Goal: Communication & Community: Answer question/provide support

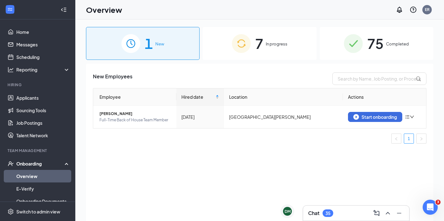
click at [256, 41] on span "7" at bounding box center [259, 44] width 8 height 22
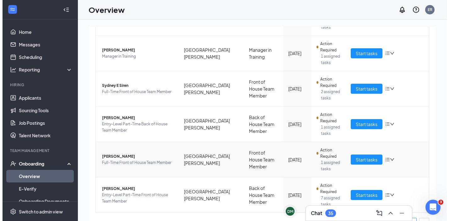
scroll to position [161, 0]
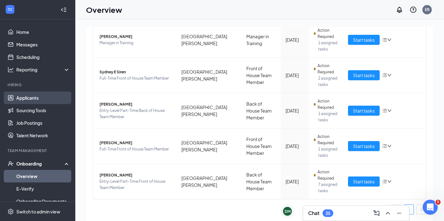
click at [34, 96] on link "Applicants" at bounding box center [43, 98] width 54 height 13
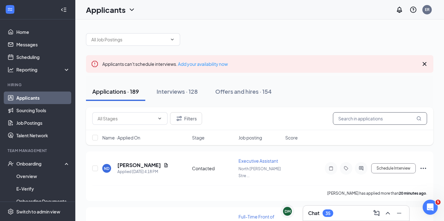
click at [351, 115] on input "text" at bounding box center [380, 118] width 94 height 13
type input "[PERSON_NAME]"
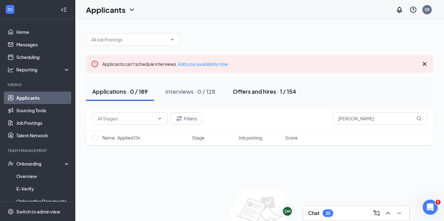
click at [273, 89] on div "Offers and hires · 1 / 154" at bounding box center [264, 92] width 63 height 8
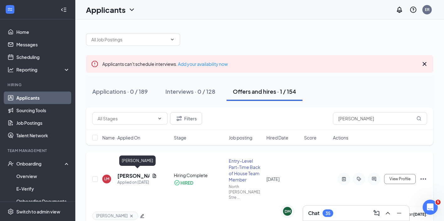
click at [127, 173] on h5 "[PERSON_NAME]" at bounding box center [133, 176] width 32 height 7
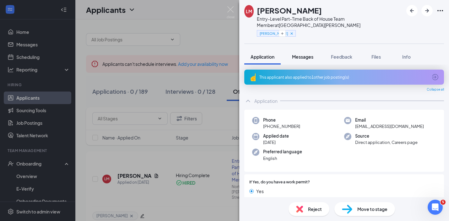
click at [311, 57] on span "Messages" at bounding box center [302, 57] width 21 height 6
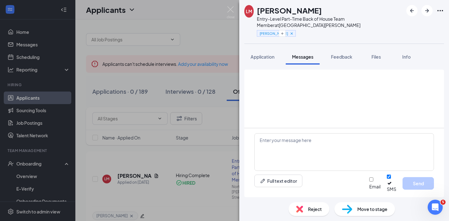
scroll to position [128, 0]
click at [358, 40] on span "Workstream sent automated SMS to [PERSON_NAME]." at bounding box center [376, 27] width 37 height 26
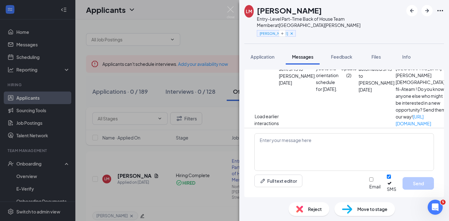
scroll to position [0, 0]
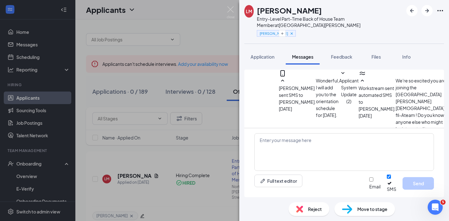
click at [279, 139] on button "Load earlier interactions (about 37 more)" at bounding box center [266, 153] width 24 height 28
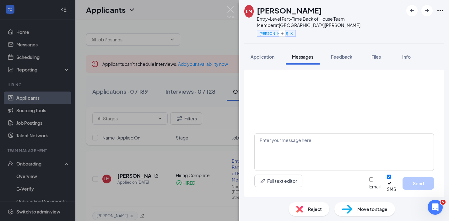
scroll to position [743, 0]
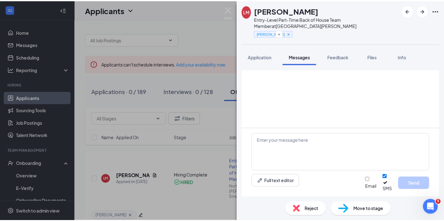
scroll to position [665, 0]
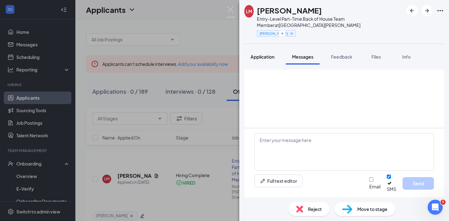
click at [264, 57] on span "Application" at bounding box center [262, 57] width 24 height 6
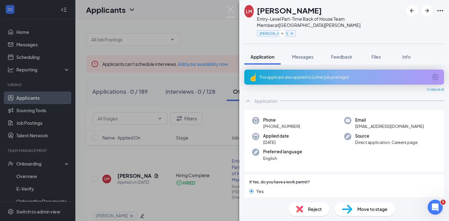
drag, startPoint x: 299, startPoint y: 127, endPoint x: 293, endPoint y: 126, distance: 5.8
click at [293, 126] on div "Phone [PHONE_NUMBER]" at bounding box center [298, 123] width 92 height 13
click at [395, 126] on span "[EMAIL_ADDRESS][DOMAIN_NAME]" at bounding box center [389, 126] width 69 height 6
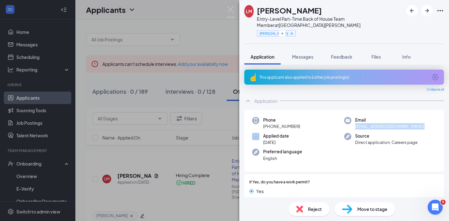
copy span "[EMAIL_ADDRESS][DOMAIN_NAME]"
drag, startPoint x: 299, startPoint y: 126, endPoint x: 269, endPoint y: 127, distance: 30.5
click at [269, 127] on div "Phone [PHONE_NUMBER]" at bounding box center [298, 123] width 92 height 13
copy span "[PHONE_NUMBER]"
click at [233, 9] on img at bounding box center [231, 12] width 8 height 12
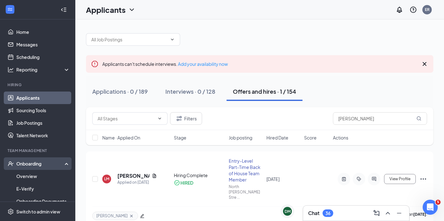
click at [35, 161] on div "Onboarding" at bounding box center [40, 164] width 48 height 6
click at [41, 165] on div "Onboarding" at bounding box center [40, 164] width 48 height 6
click at [43, 175] on link "Overview" at bounding box center [43, 176] width 54 height 13
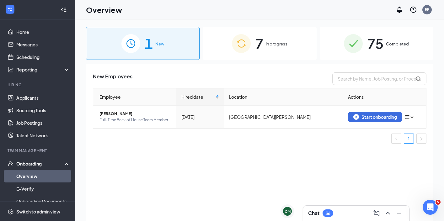
click at [282, 37] on div "7 In progress" at bounding box center [260, 43] width 114 height 33
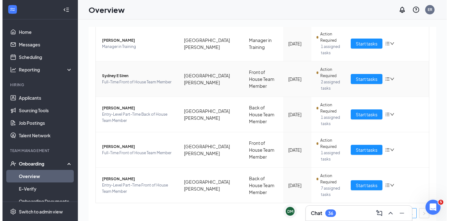
scroll to position [161, 0]
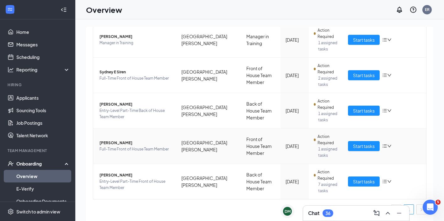
click at [115, 143] on span "[PERSON_NAME]" at bounding box center [135, 143] width 72 height 6
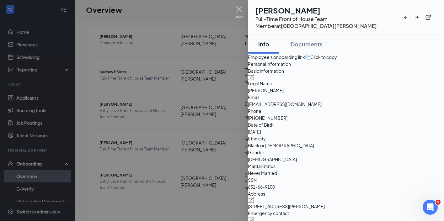
click at [242, 9] on img at bounding box center [239, 12] width 8 height 12
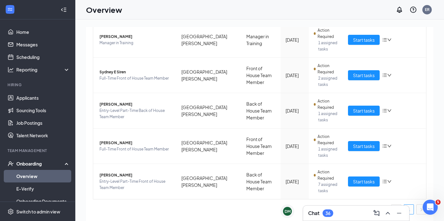
click at [237, 10] on div "Overview ER" at bounding box center [259, 9] width 369 height 19
click at [38, 94] on link "Applicants" at bounding box center [43, 98] width 54 height 13
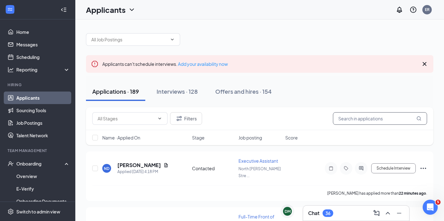
click at [355, 114] on input "text" at bounding box center [380, 118] width 94 height 13
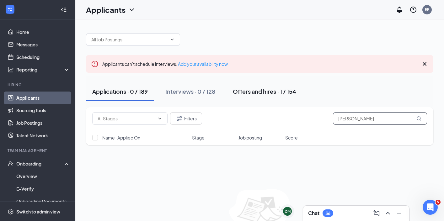
type input "[PERSON_NAME]"
click at [269, 89] on div "Offers and hires · 1 / 154" at bounding box center [264, 92] width 63 height 8
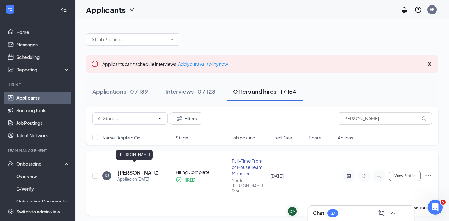
click at [138, 169] on h5 "[PERSON_NAME]" at bounding box center [134, 172] width 34 height 7
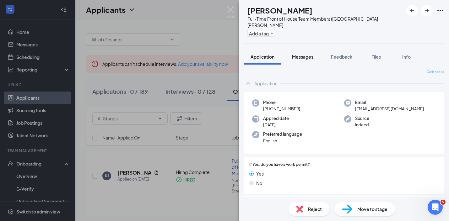
click at [316, 51] on button "Messages" at bounding box center [303, 57] width 34 height 16
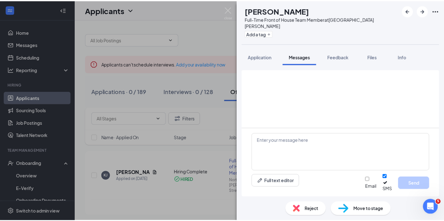
scroll to position [431, 0]
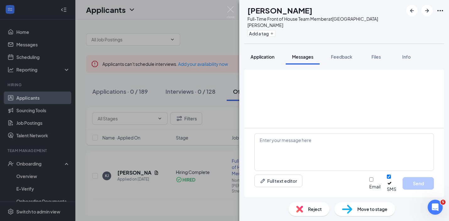
click at [267, 54] on span "Application" at bounding box center [262, 57] width 24 height 6
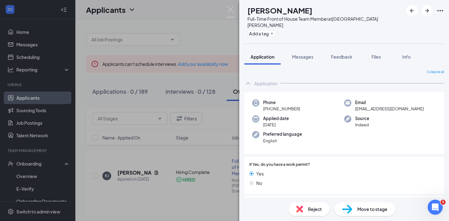
click at [376, 106] on span "[EMAIL_ADDRESS][DOMAIN_NAME]" at bounding box center [389, 109] width 69 height 6
copy span "[EMAIL_ADDRESS][DOMAIN_NAME]"
click at [308, 99] on div "Phone [PHONE_NUMBER]" at bounding box center [298, 105] width 92 height 13
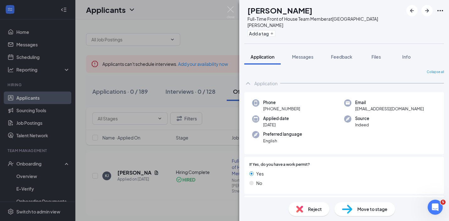
drag, startPoint x: 285, startPoint y: 103, endPoint x: 268, endPoint y: 102, distance: 17.0
click at [268, 102] on div "Phone [PHONE_NUMBER]" at bounding box center [298, 105] width 92 height 13
copy span "[PHONE_NUMBER]"
click at [229, 12] on img at bounding box center [231, 12] width 8 height 12
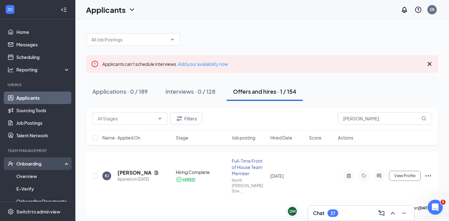
click at [32, 164] on div "Onboarding" at bounding box center [40, 164] width 48 height 6
click at [34, 167] on div "Onboarding" at bounding box center [40, 164] width 48 height 6
click at [38, 179] on link "Overview" at bounding box center [43, 176] width 54 height 13
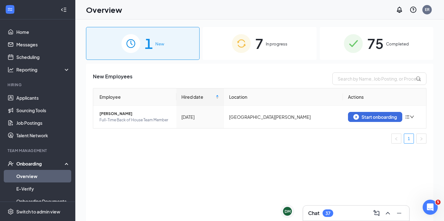
click at [279, 47] on div "7 In progress" at bounding box center [260, 43] width 114 height 33
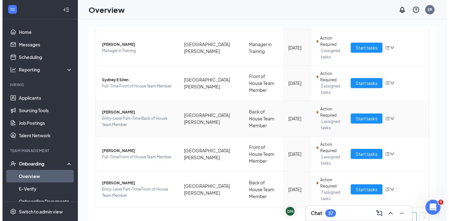
scroll to position [161, 0]
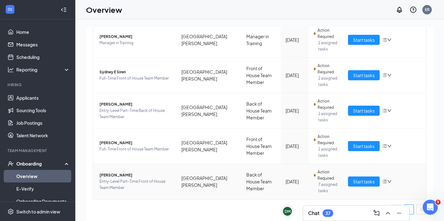
click at [105, 175] on span "[PERSON_NAME]" at bounding box center [135, 175] width 72 height 6
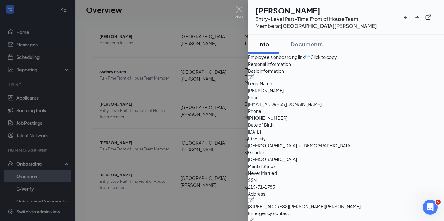
click at [294, 5] on h1 "[PERSON_NAME]" at bounding box center [328, 10] width 147 height 11
click at [294, 9] on h1 "[PERSON_NAME]" at bounding box center [328, 10] width 147 height 11
copy h1 "[PERSON_NAME]"
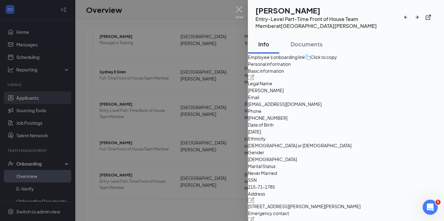
drag, startPoint x: 33, startPoint y: 74, endPoint x: 38, endPoint y: 100, distance: 26.5
click at [34, 74] on div at bounding box center [222, 110] width 444 height 221
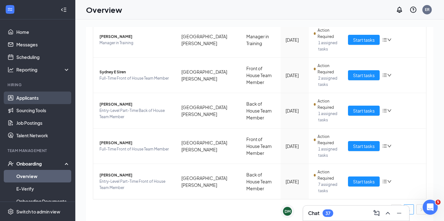
click at [38, 100] on link "Applicants" at bounding box center [43, 98] width 54 height 13
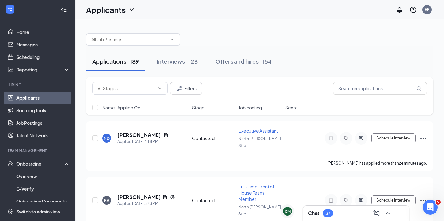
click at [38, 100] on link "Applicants" at bounding box center [43, 98] width 54 height 13
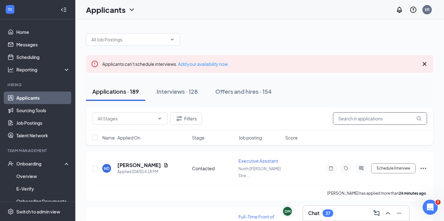
click at [380, 118] on input "text" at bounding box center [380, 118] width 94 height 13
paste input "[PERSON_NAME]"
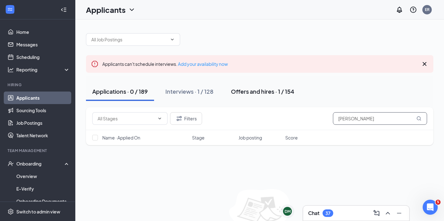
type input "[PERSON_NAME]"
click at [245, 91] on div "Offers and hires · 1 / 154" at bounding box center [262, 92] width 63 height 8
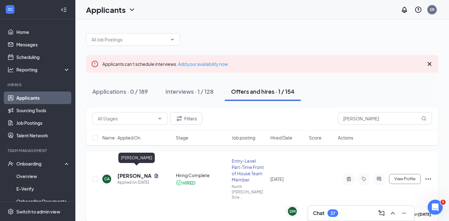
click at [129, 173] on h5 "[PERSON_NAME]" at bounding box center [134, 176] width 34 height 7
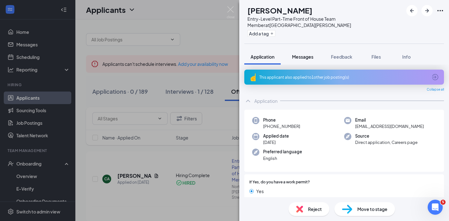
click at [306, 56] on span "Messages" at bounding box center [302, 57] width 21 height 6
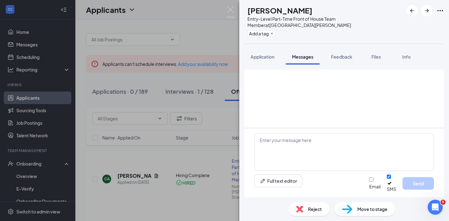
scroll to position [273, 0]
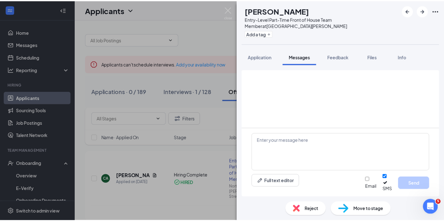
scroll to position [383, 0]
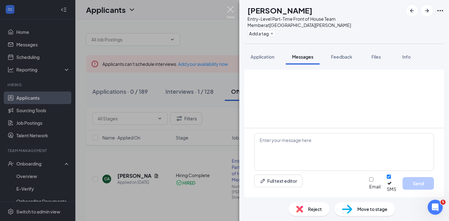
click at [231, 7] on img at bounding box center [231, 12] width 8 height 12
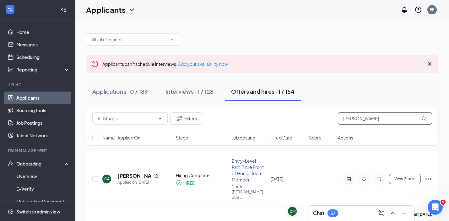
click at [353, 121] on input "[PERSON_NAME]" at bounding box center [385, 118] width 94 height 13
paste input "[PERSON_NAME]"
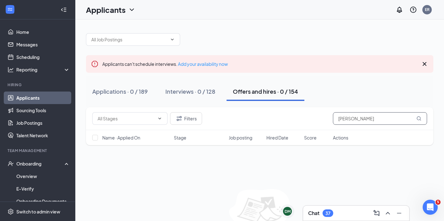
click at [349, 117] on input "[PERSON_NAME]" at bounding box center [380, 118] width 94 height 13
type input "[PERSON_NAME]"
click at [134, 90] on div "Applications · 1 / 189" at bounding box center [119, 92] width 54 height 8
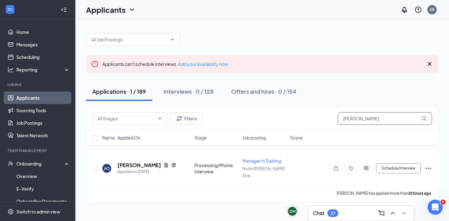
click at [354, 118] on input "[PERSON_NAME]" at bounding box center [385, 118] width 94 height 13
paste input "[PERSON_NAME]"
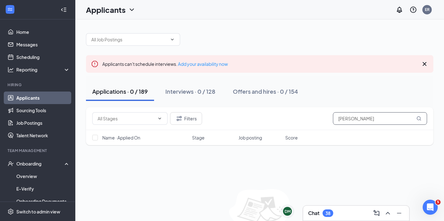
click at [349, 119] on input "[PERSON_NAME]" at bounding box center [380, 118] width 94 height 13
type input "[PERSON_NAME]"
click at [40, 166] on div "Onboarding" at bounding box center [40, 164] width 48 height 6
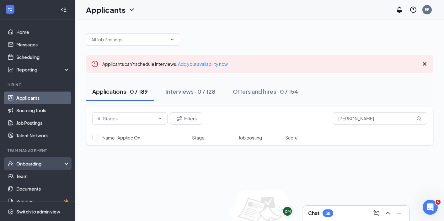
click at [36, 164] on div "Onboarding" at bounding box center [40, 164] width 48 height 6
click at [37, 177] on link "Overview" at bounding box center [43, 176] width 54 height 13
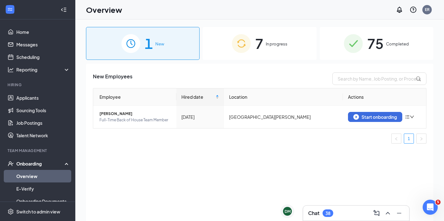
click at [264, 47] on div "7 In progress" at bounding box center [260, 43] width 114 height 33
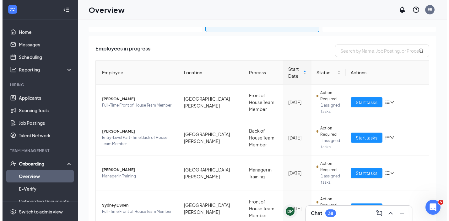
scroll to position [161, 0]
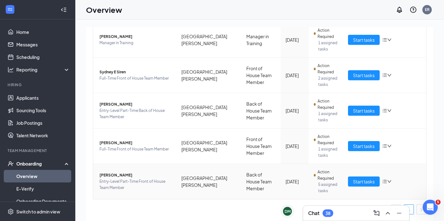
click at [120, 176] on span "[PERSON_NAME]" at bounding box center [135, 175] width 72 height 6
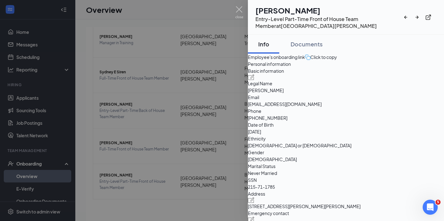
click at [292, 7] on h1 "[PERSON_NAME]" at bounding box center [328, 10] width 147 height 11
copy h1 "[PERSON_NAME]"
click at [30, 114] on div at bounding box center [222, 110] width 444 height 221
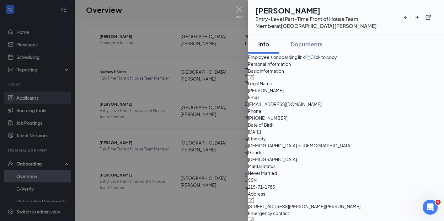
click at [36, 98] on link "Applicants" at bounding box center [43, 98] width 54 height 13
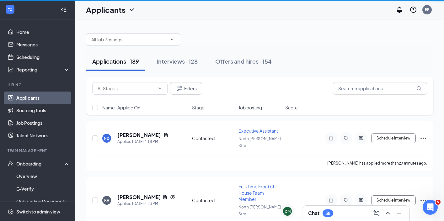
click at [43, 93] on link "Applicants" at bounding box center [43, 98] width 54 height 13
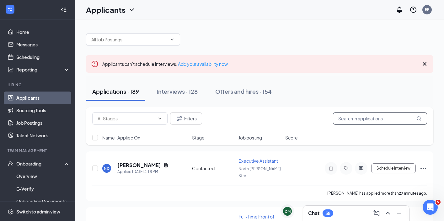
click at [343, 119] on input "text" at bounding box center [380, 118] width 94 height 13
paste input "[PERSON_NAME]"
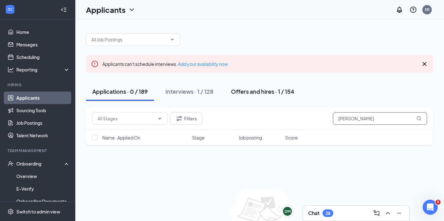
type input "[PERSON_NAME]"
click at [263, 90] on div "Offers and hires · 1 / 154" at bounding box center [262, 92] width 63 height 8
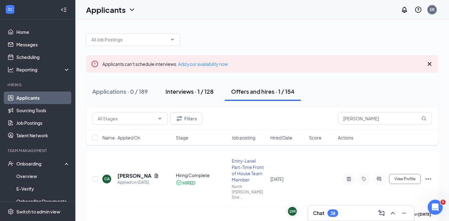
click at [200, 88] on div "Interviews · 1 / 128" at bounding box center [189, 92] width 48 height 8
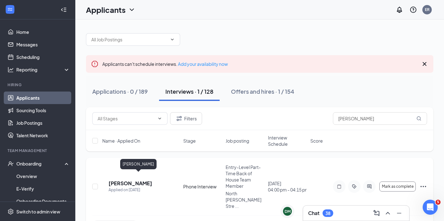
click at [151, 180] on h5 "[PERSON_NAME]" at bounding box center [131, 183] width 44 height 7
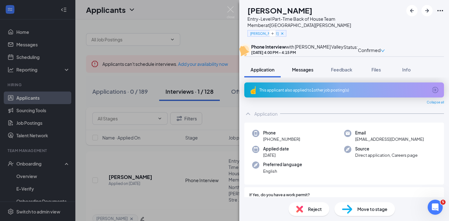
click at [303, 72] on span "Messages" at bounding box center [302, 70] width 21 height 6
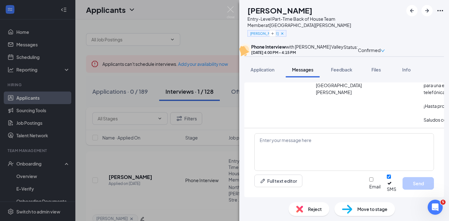
scroll to position [244, 0]
click at [229, 11] on img at bounding box center [231, 12] width 8 height 12
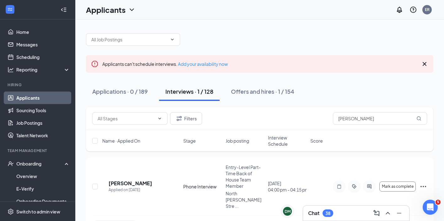
click at [280, 92] on div "Offers and hires · 1 / 154" at bounding box center [262, 92] width 63 height 8
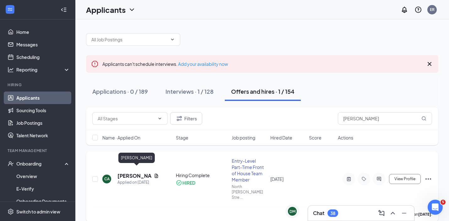
click at [126, 173] on h5 "[PERSON_NAME]" at bounding box center [134, 176] width 34 height 7
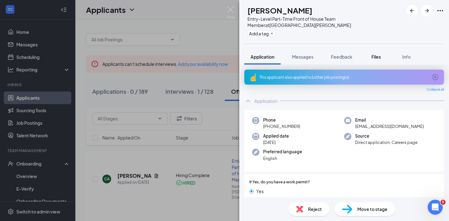
click at [382, 53] on button "Files" at bounding box center [375, 57] width 25 height 16
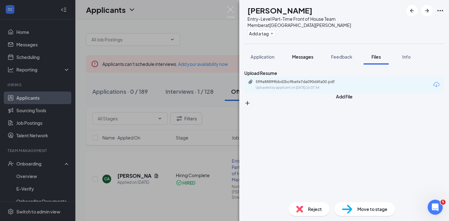
click at [314, 55] on button "Messages" at bounding box center [303, 57] width 34 height 16
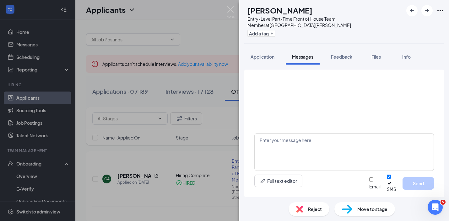
scroll to position [351, 0]
click at [266, 53] on button "Application" at bounding box center [262, 57] width 36 height 16
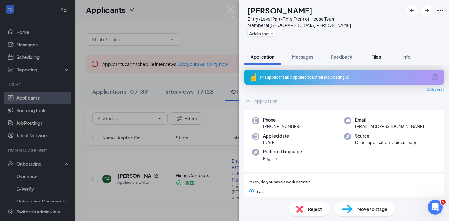
click at [379, 56] on span "Files" at bounding box center [375, 57] width 9 height 6
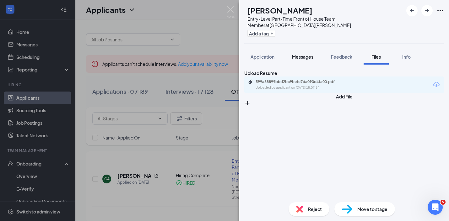
click at [304, 57] on span "Messages" at bounding box center [302, 57] width 21 height 6
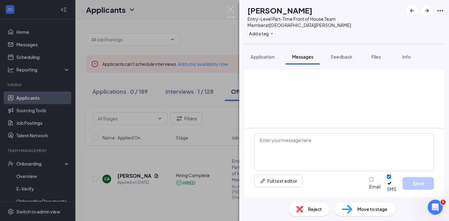
scroll to position [351, 0]
click at [265, 55] on span "Application" at bounding box center [262, 57] width 24 height 6
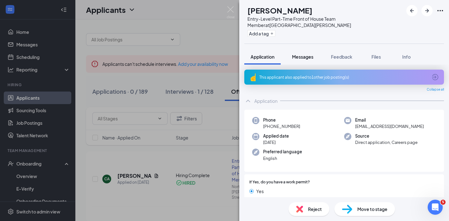
click at [302, 56] on span "Messages" at bounding box center [302, 57] width 21 height 6
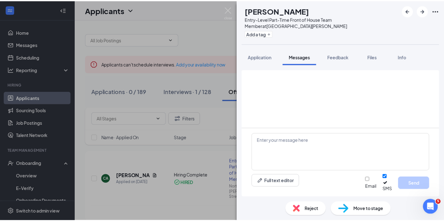
scroll to position [351, 0]
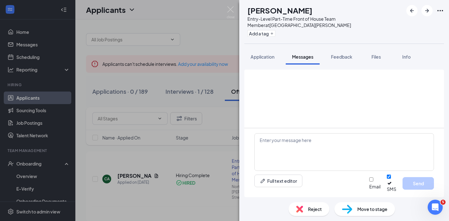
click at [299, 10] on h1 "[PERSON_NAME]" at bounding box center [279, 10] width 65 height 11
copy h1 "[PERSON_NAME]"
click at [257, 56] on span "Application" at bounding box center [262, 57] width 24 height 6
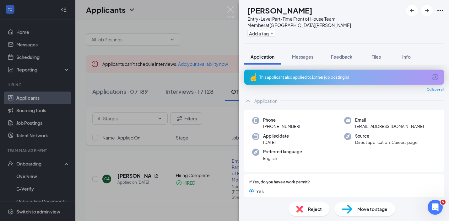
click at [367, 126] on span "[EMAIL_ADDRESS][DOMAIN_NAME]" at bounding box center [389, 126] width 69 height 6
copy span "[EMAIL_ADDRESS][DOMAIN_NAME]"
drag, startPoint x: 299, startPoint y: 125, endPoint x: 270, endPoint y: 125, distance: 28.9
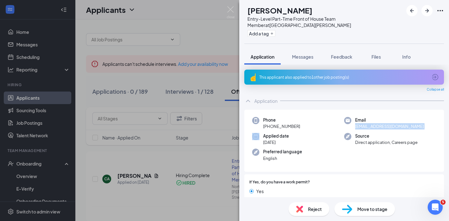
click at [266, 125] on div "Phone [PHONE_NUMBER]" at bounding box center [298, 123] width 92 height 13
click at [284, 125] on span "[PHONE_NUMBER]" at bounding box center [281, 126] width 37 height 6
drag, startPoint x: 282, startPoint y: 127, endPoint x: 272, endPoint y: 127, distance: 10.1
click at [267, 127] on div "Phone [PHONE_NUMBER]" at bounding box center [298, 123] width 92 height 13
copy span "[PHONE_NUMBER]"
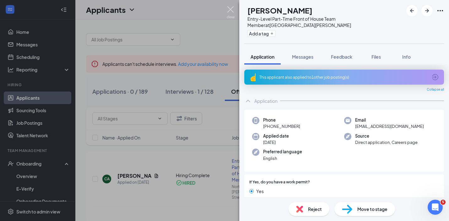
click at [232, 10] on img at bounding box center [231, 12] width 8 height 12
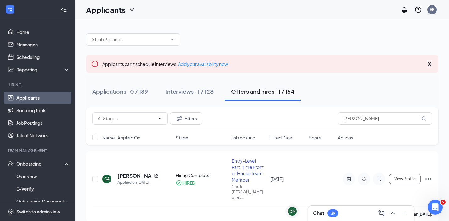
click at [36, 88] on div "Hiring" at bounding box center [38, 85] width 61 height 6
drag, startPoint x: 34, startPoint y: 95, endPoint x: 48, endPoint y: 99, distance: 14.5
click at [34, 95] on link "Applicants" at bounding box center [43, 98] width 54 height 13
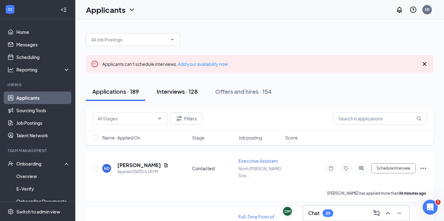
click at [180, 93] on div "Interviews · 128" at bounding box center [177, 92] width 41 height 8
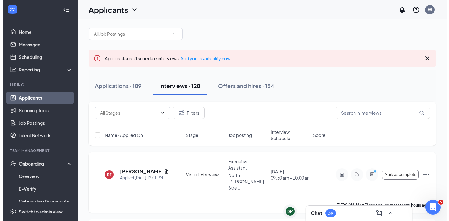
scroll to position [12, 0]
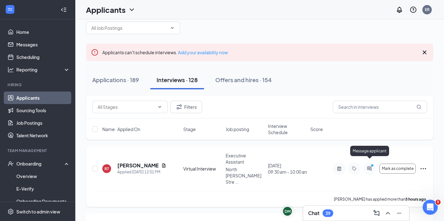
click at [370, 164] on icon "PrimaryDot" at bounding box center [373, 166] width 8 height 5
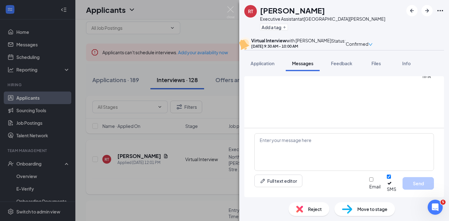
scroll to position [268, 0]
click at [322, 155] on textarea at bounding box center [343, 152] width 179 height 38
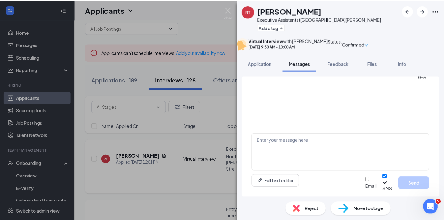
scroll to position [361, 0]
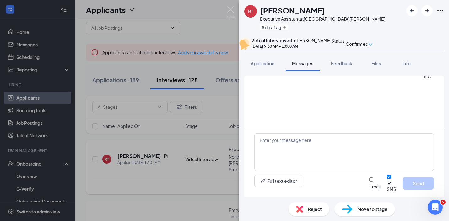
click at [436, 11] on icon "Ellipses" at bounding box center [440, 11] width 8 height 8
click at [440, 9] on icon "Ellipses" at bounding box center [440, 11] width 8 height 8
drag, startPoint x: 351, startPoint y: 17, endPoint x: 355, endPoint y: 12, distance: 6.3
click at [351, 17] on div "RT [PERSON_NAME] Executive Assistant at [GEOGRAPHIC_DATA][PERSON_NAME] Add a tag" at bounding box center [344, 18] width 210 height 37
click at [230, 7] on img at bounding box center [231, 12] width 8 height 12
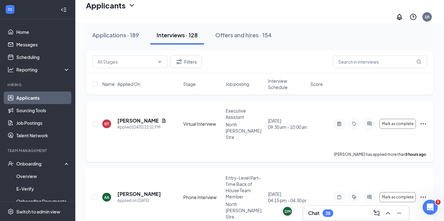
scroll to position [72, 0]
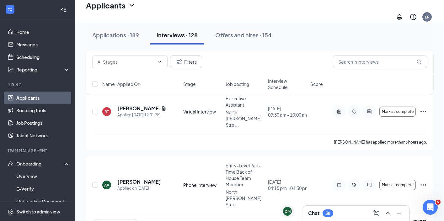
click at [332, 215] on div "38" at bounding box center [328, 214] width 11 height 8
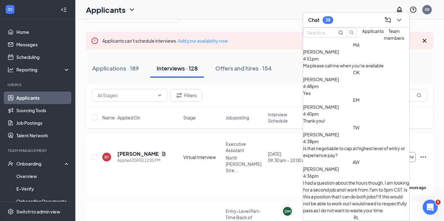
scroll to position [0, 0]
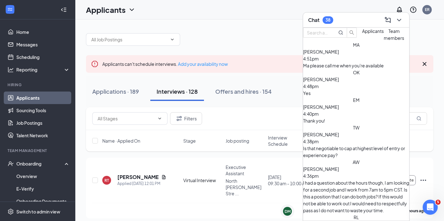
click at [351, 97] on div "Yes" at bounding box center [356, 93] width 106 height 7
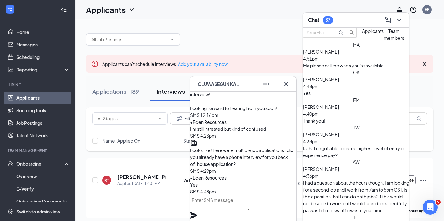
click at [237, 210] on textarea at bounding box center [219, 202] width 59 height 15
type textarea "o"
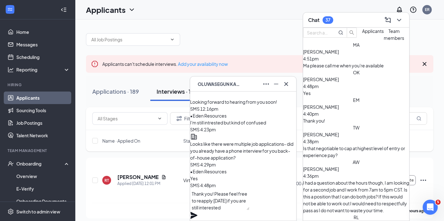
click at [206, 207] on textarea "Thank you! Please feel free to reapply [DATE] if you are still interested" at bounding box center [219, 199] width 59 height 21
type textarea "Thank you! Please feel free to reapply [DATE] if you are still interested"
click at [197, 212] on icon "Plane" at bounding box center [193, 215] width 7 height 7
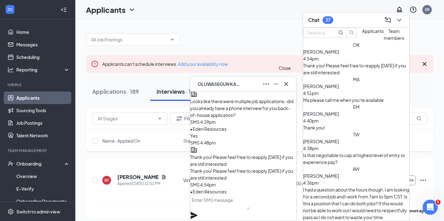
click at [288, 84] on icon "Cross" at bounding box center [286, 84] width 8 height 8
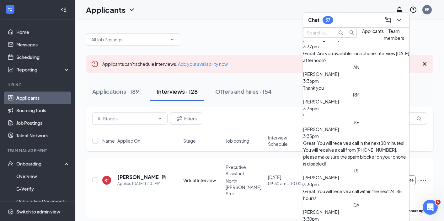
scroll to position [489, 0]
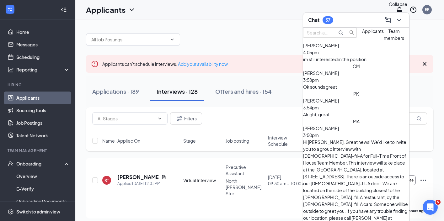
click at [397, 20] on icon "ChevronDown" at bounding box center [399, 20] width 8 height 8
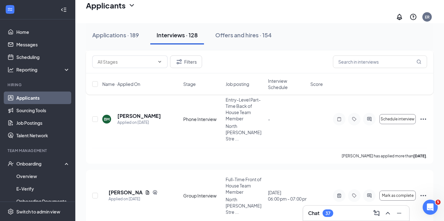
scroll to position [1185, 0]
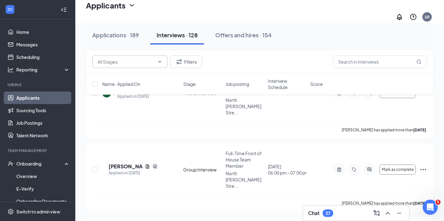
click at [145, 59] on input "text" at bounding box center [126, 61] width 57 height 7
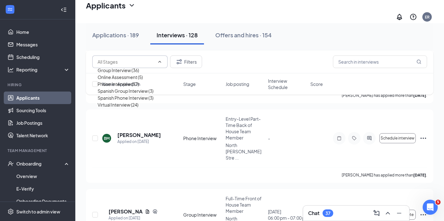
scroll to position [1128, 0]
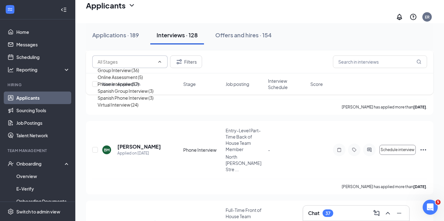
click at [224, 57] on div "Group Interview (36) Online Assessment (5) Phone Interview (57) Spanish Group I…" at bounding box center [259, 62] width 335 height 13
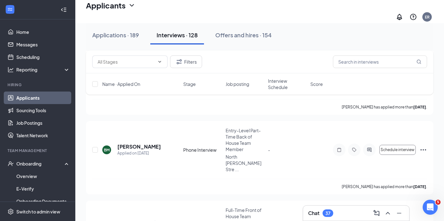
click at [44, 97] on link "Applicants" at bounding box center [43, 98] width 54 height 13
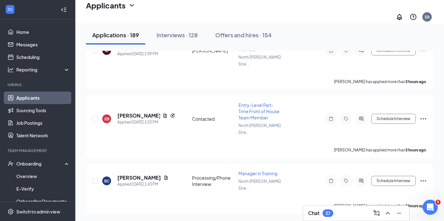
scroll to position [492, 0]
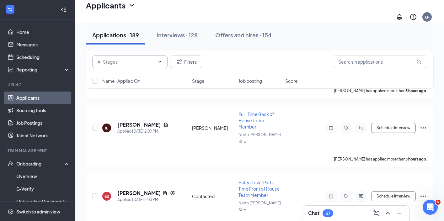
click at [121, 65] on span at bounding box center [129, 62] width 75 height 13
click at [154, 62] on input "text" at bounding box center [126, 61] width 57 height 7
click at [136, 87] on div "Processing/Phone Interview (172)" at bounding box center [132, 83] width 69 height 7
type input "Processing/Phone Interview (172)"
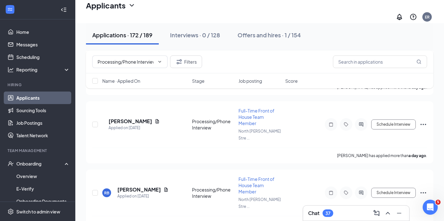
scroll to position [652, 0]
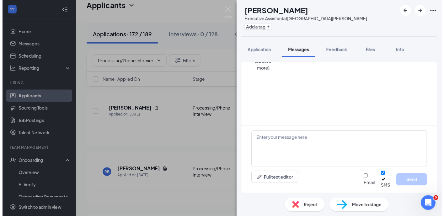
scroll to position [361, 0]
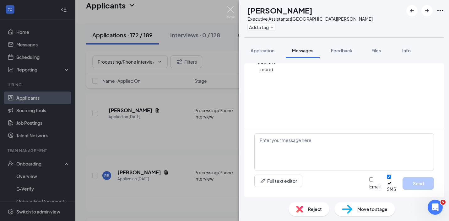
click at [231, 11] on img at bounding box center [231, 12] width 8 height 12
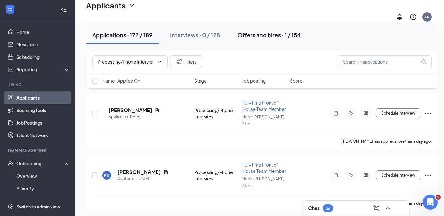
click at [284, 35] on div "Offers and hires · 1 / 154" at bounding box center [269, 35] width 63 height 8
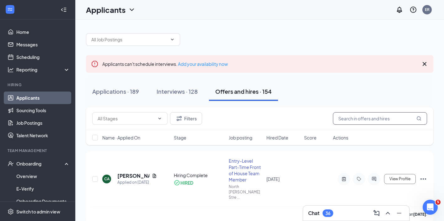
click at [362, 120] on input "text" at bounding box center [380, 118] width 94 height 13
click at [134, 173] on h5 "[PERSON_NAME]" at bounding box center [133, 176] width 32 height 7
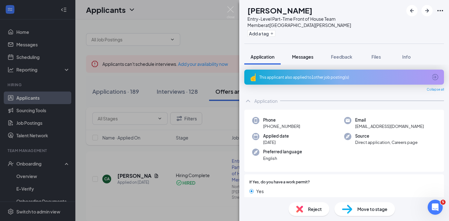
click at [306, 56] on span "Messages" at bounding box center [302, 57] width 21 height 6
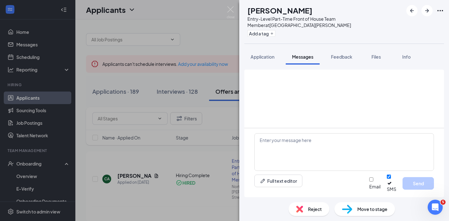
scroll to position [287, 0]
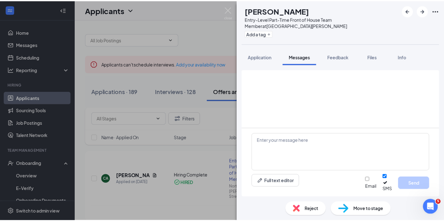
scroll to position [324, 0]
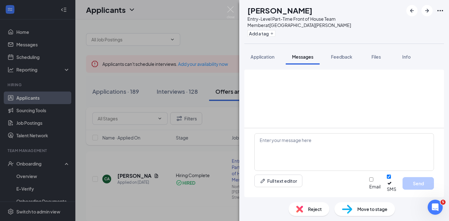
click at [37, 100] on div "CA [PERSON_NAME] Entry-Level Part-Time Front of House Team Member at [GEOGRAPHI…" at bounding box center [224, 110] width 449 height 221
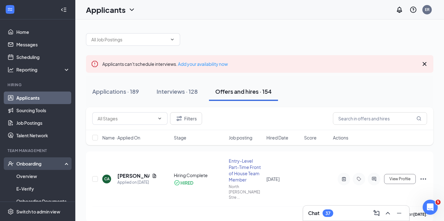
click at [35, 164] on div "Onboarding" at bounding box center [40, 164] width 48 height 6
click at [127, 119] on input "text" at bounding box center [126, 118] width 57 height 7
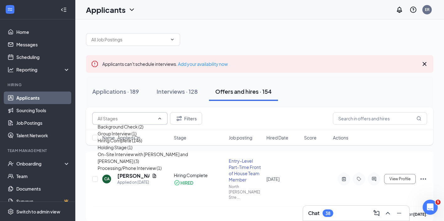
click at [60, 97] on link "Applicants" at bounding box center [43, 98] width 54 height 13
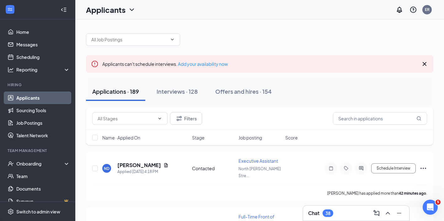
drag, startPoint x: 45, startPoint y: 99, endPoint x: 48, endPoint y: 101, distance: 3.8
click at [45, 99] on link "Applicants" at bounding box center [43, 98] width 54 height 13
click at [139, 123] on span at bounding box center [129, 118] width 75 height 13
click at [147, 119] on input "text" at bounding box center [126, 118] width 57 height 7
click at [134, 144] on div "Processing/Phone Interview (172)" at bounding box center [132, 140] width 69 height 7
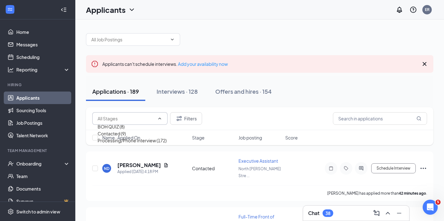
type input "Processing/Phone Interview (172)"
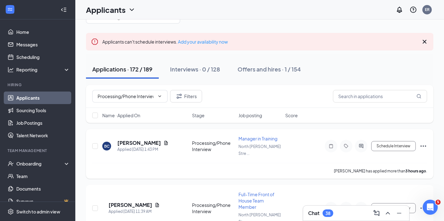
scroll to position [51, 0]
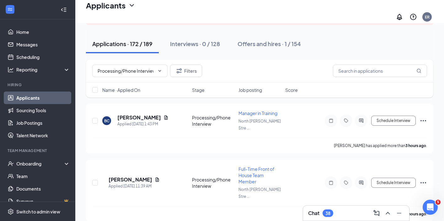
click at [40, 102] on link "Applicants" at bounding box center [43, 98] width 54 height 13
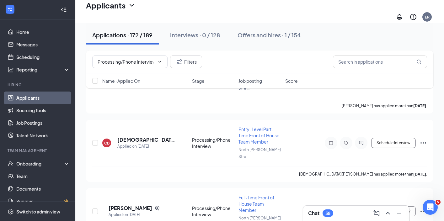
scroll to position [3212, 0]
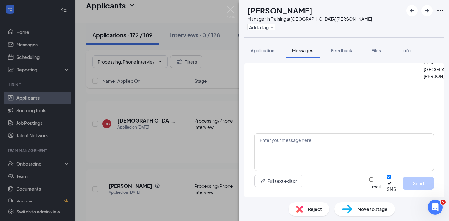
scroll to position [419, 0]
click at [309, 8] on h1 "[PERSON_NAME]" at bounding box center [279, 10] width 65 height 11
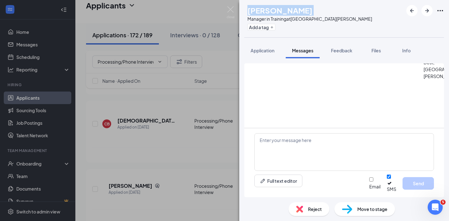
copy h1 "[PERSON_NAME]"
click at [311, 144] on textarea at bounding box center [343, 152] width 179 height 38
paste textarea "Great! You will receive a call within the next hour! You will receive a call fr…"
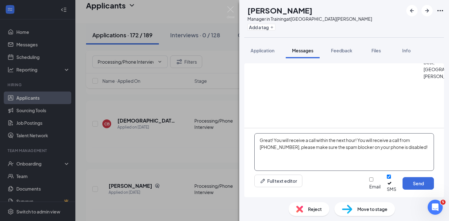
drag, startPoint x: 355, startPoint y: 145, endPoint x: 316, endPoint y: 147, distance: 39.3
click at [316, 147] on textarea "Great! You will receive a call within the next hour! You will receive a call fr…" at bounding box center [343, 152] width 179 height 38
type textarea "Great! You will receive a call [DATE] at 4:15 PM! You will receive a call from …"
click at [423, 186] on button "Send" at bounding box center [417, 183] width 31 height 13
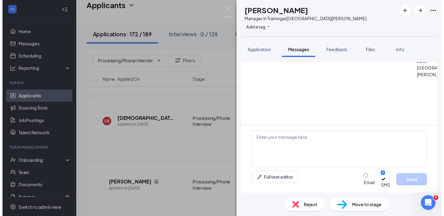
scroll to position [501, 0]
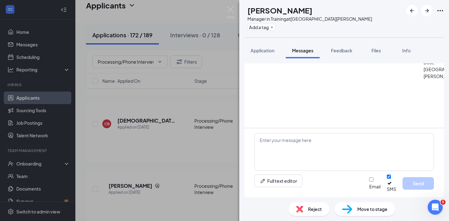
click at [296, 11] on h1 "[PERSON_NAME]" at bounding box center [279, 10] width 65 height 11
click at [296, 10] on h1 "[PERSON_NAME]" at bounding box center [279, 10] width 65 height 11
click at [229, 8] on img at bounding box center [231, 12] width 8 height 12
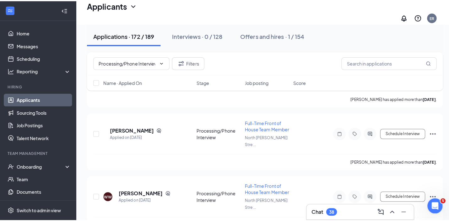
scroll to position [3635, 0]
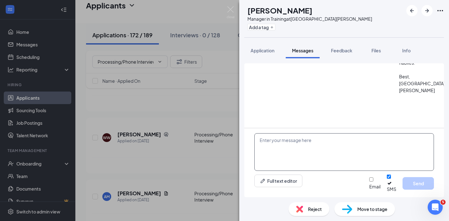
scroll to position [183, 0]
click at [315, 152] on textarea at bounding box center [343, 152] width 179 height 38
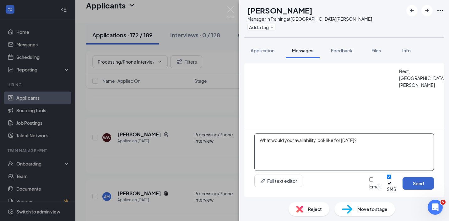
type textarea "What would your availability look like for [DATE]?"
click at [406, 185] on button "Send" at bounding box center [417, 183] width 31 height 13
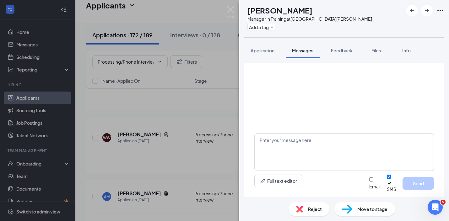
scroll to position [223, 0]
click at [233, 10] on img at bounding box center [231, 12] width 8 height 12
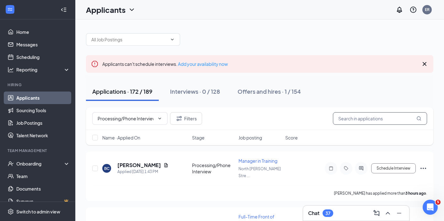
click at [349, 119] on input "text" at bounding box center [380, 118] width 94 height 13
paste input "[PERSON_NAME]"
click at [354, 120] on input "text" at bounding box center [380, 118] width 94 height 13
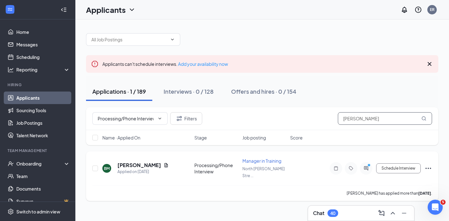
type input "[PERSON_NAME]"
click at [365, 166] on icon "ActiveChat" at bounding box center [366, 168] width 8 height 5
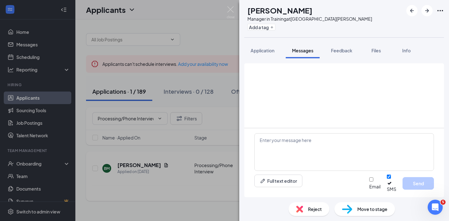
scroll to position [264, 0]
click at [292, 7] on h1 "[PERSON_NAME]" at bounding box center [279, 10] width 65 height 11
click at [325, 145] on textarea at bounding box center [343, 152] width 179 height 38
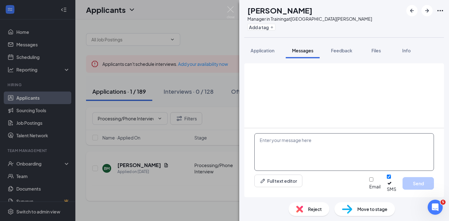
paste textarea "Great! You will receive a call within the next hour! You will receive a call fr…"
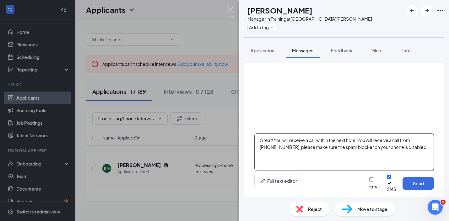
drag, startPoint x: 356, startPoint y: 146, endPoint x: 316, endPoint y: 146, distance: 39.9
click at [316, 146] on textarea "Great! You will receive a call within the next hour! You will receive a call fr…" at bounding box center [343, 152] width 179 height 38
type textarea "Great! You will receive a call [DATE] at 2:30 PM! You will receive a call from …"
drag, startPoint x: 415, startPoint y: 185, endPoint x: 407, endPoint y: 183, distance: 8.7
click at [415, 185] on button "Send" at bounding box center [417, 183] width 31 height 13
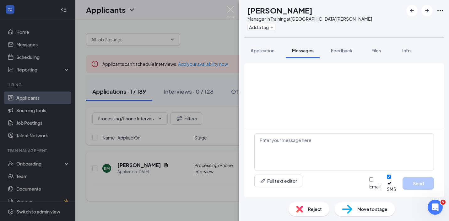
click at [293, 14] on h1 "[PERSON_NAME]" at bounding box center [279, 10] width 65 height 11
click at [232, 9] on img at bounding box center [231, 12] width 8 height 12
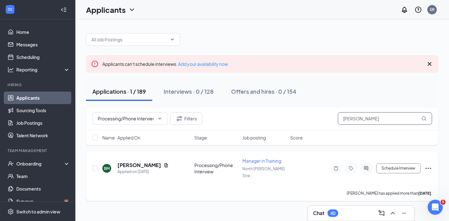
click at [369, 115] on input "[PERSON_NAME]" at bounding box center [385, 118] width 94 height 13
paste input "[PERSON_NAME]"
type input "[PERSON_NAME]"
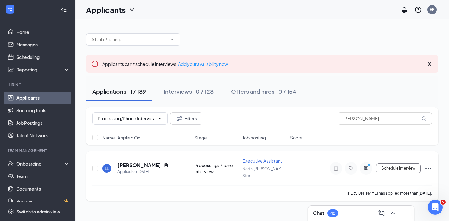
click at [367, 164] on icon "PrimaryDot" at bounding box center [370, 165] width 8 height 5
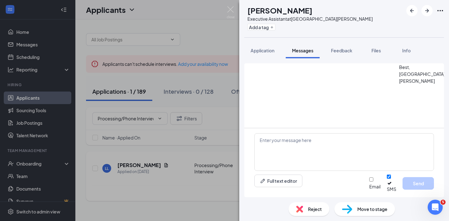
scroll to position [251, 0]
click at [274, 151] on textarea at bounding box center [343, 152] width 179 height 38
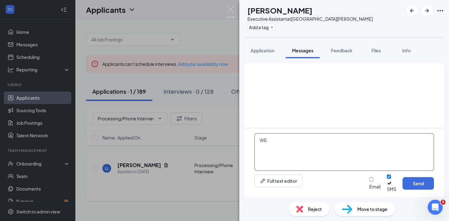
type textarea "W"
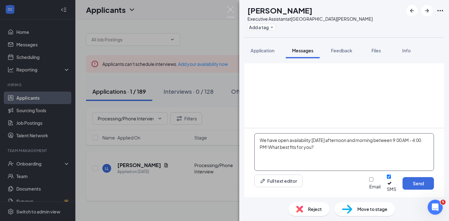
type textarea "We have open availability [DATE] afternoon and morning between 9:00 AM - 4:00 P…"
click at [254, 175] on button "Full text editor" at bounding box center [278, 181] width 48 height 13
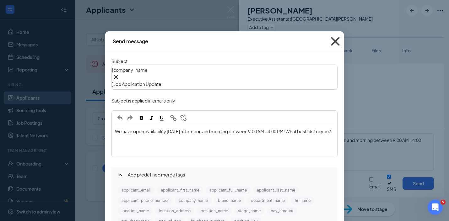
click at [334, 40] on icon "Cross" at bounding box center [335, 41] width 17 height 17
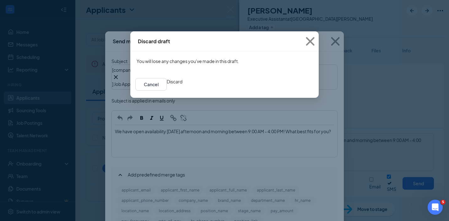
click at [182, 85] on button "Discard" at bounding box center [175, 81] width 16 height 7
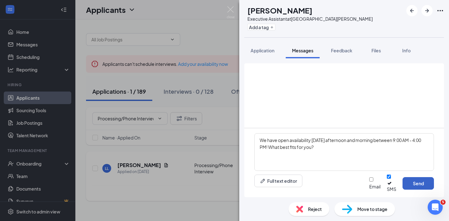
click at [409, 187] on button "Send" at bounding box center [417, 183] width 31 height 13
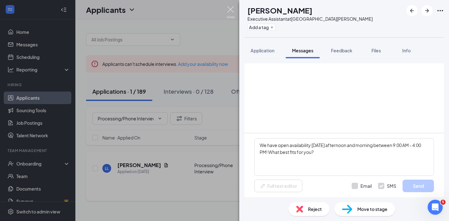
drag, startPoint x: 229, startPoint y: 8, endPoint x: 227, endPoint y: 44, distance: 36.8
click at [229, 8] on img at bounding box center [231, 12] width 8 height 12
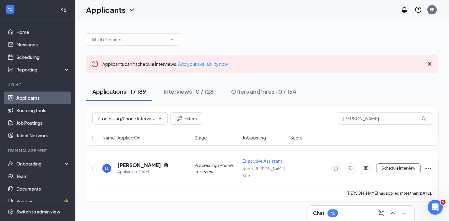
click at [139, 92] on div "Applications · 1 / 189" at bounding box center [119, 92] width 54 height 8
